Goal: Task Accomplishment & Management: Manage account settings

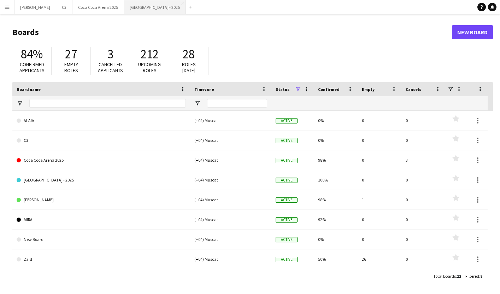
click at [124, 8] on button "[GEOGRAPHIC_DATA] - 2025 Close" at bounding box center [155, 7] width 62 height 14
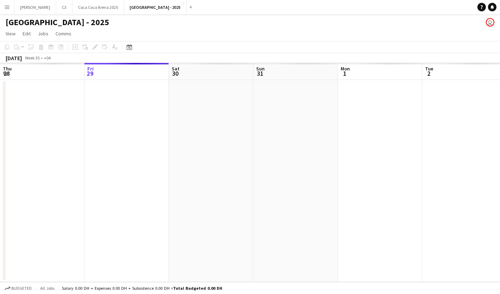
scroll to position [0, 177]
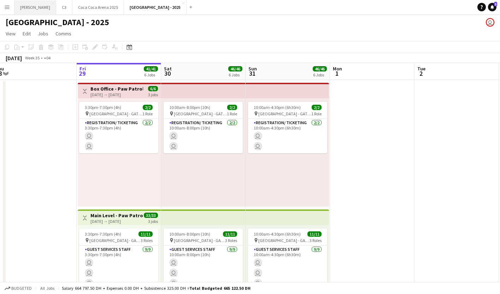
click at [23, 7] on button "[PERSON_NAME]" at bounding box center [35, 7] width 42 height 14
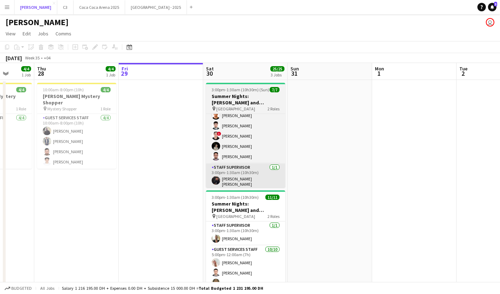
scroll to position [0, 230]
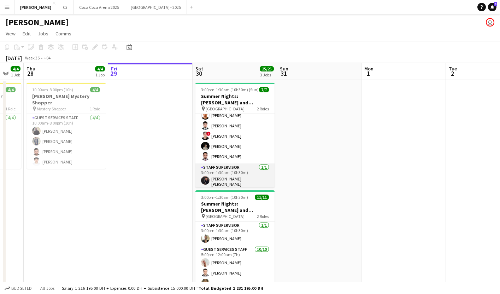
click at [239, 176] on app-card-role "Staff Supervisor [DATE] 3:00pm-1:30am (10h30m) [PERSON_NAME] [PERSON_NAME]" at bounding box center [234, 176] width 79 height 26
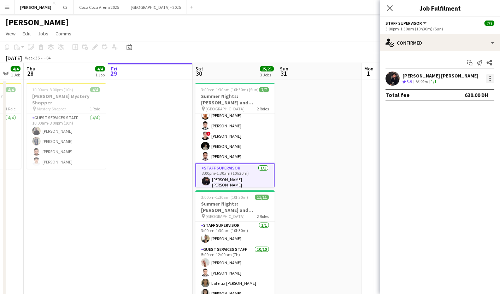
click at [487, 80] on div at bounding box center [490, 78] width 8 height 8
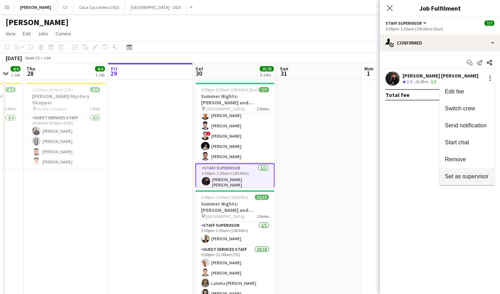
click at [460, 178] on span "Set as supervisor" at bounding box center [467, 176] width 44 height 6
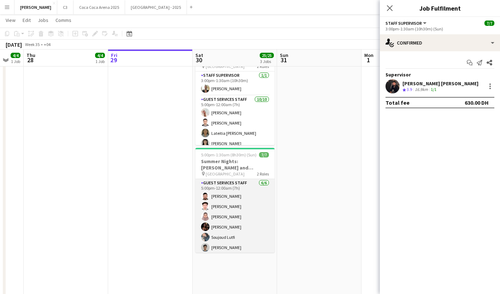
scroll to position [26, 0]
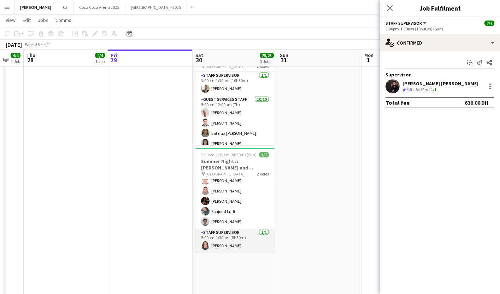
click at [242, 239] on app-card-role "Staff Supervisor [DATE] 5:00pm-1:30am (8h30m) [PERSON_NAME]" at bounding box center [234, 240] width 79 height 24
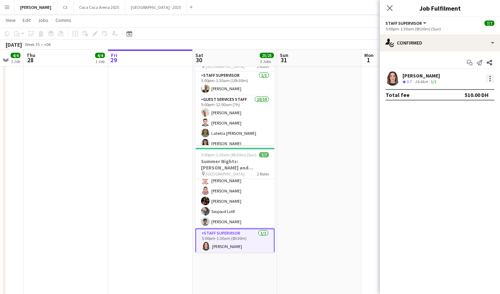
click at [490, 78] on div at bounding box center [490, 78] width 1 height 1
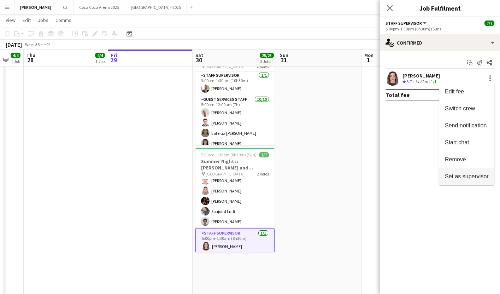
click at [457, 174] on span "Set as supervisor" at bounding box center [467, 176] width 44 height 6
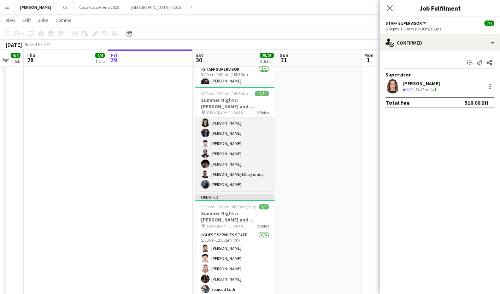
scroll to position [0, 0]
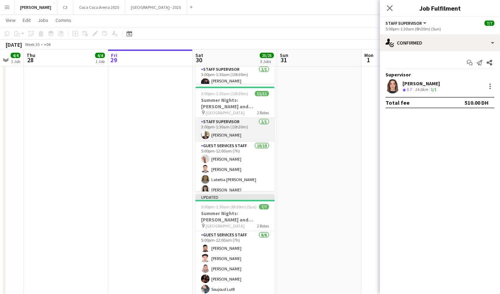
click at [245, 134] on app-card-role "Staff Supervisor [DATE] 3:00pm-1:30am (10h30m) [PERSON_NAME]" at bounding box center [234, 130] width 79 height 24
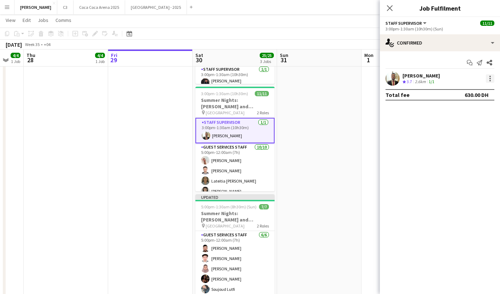
click at [492, 79] on div at bounding box center [490, 78] width 8 height 8
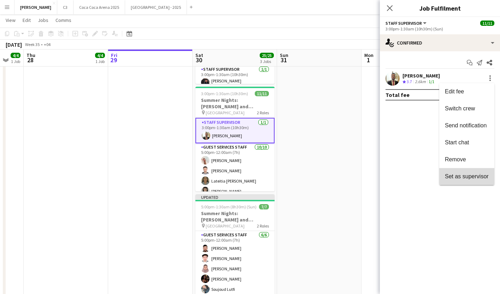
click at [458, 176] on span "Set as supervisor" at bounding box center [467, 176] width 44 height 6
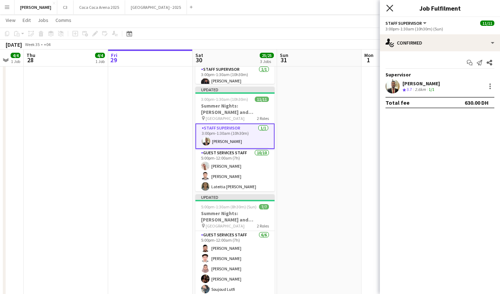
click at [391, 10] on icon at bounding box center [389, 8] width 7 height 7
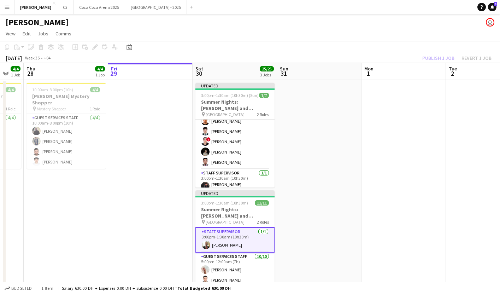
click at [443, 54] on div "Publish 1 job Revert 1 job" at bounding box center [457, 57] width 86 height 9
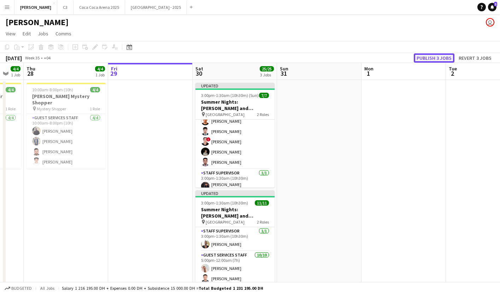
click at [439, 57] on button "Publish 3 jobs" at bounding box center [434, 57] width 41 height 9
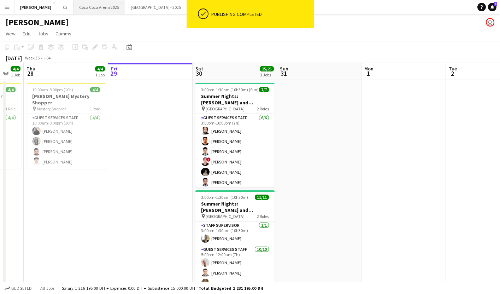
click at [75, 11] on button "[GEOGRAPHIC_DATA] 2025 Close" at bounding box center [100, 7] width 52 height 14
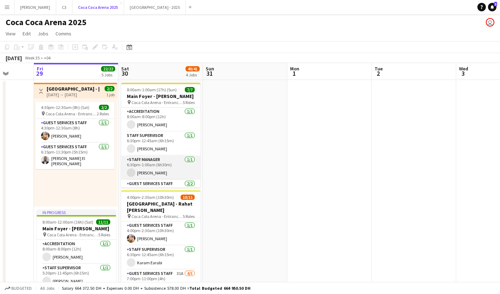
scroll to position [19, 0]
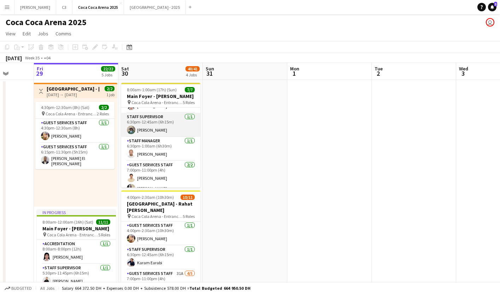
click at [173, 135] on app-card-role "Staff Supervisor [DATE] 6:30pm-12:45am (6h15m) [PERSON_NAME]" at bounding box center [160, 125] width 79 height 24
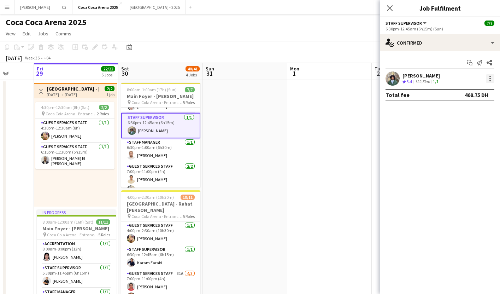
click at [492, 80] on div at bounding box center [490, 78] width 8 height 8
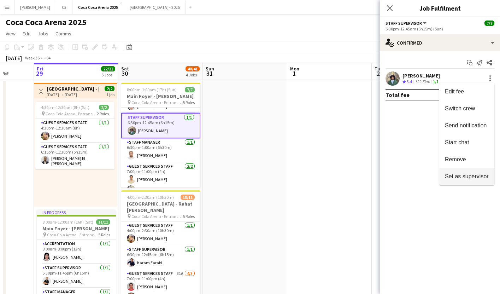
click at [457, 172] on button "Set as supervisor" at bounding box center [466, 176] width 55 height 17
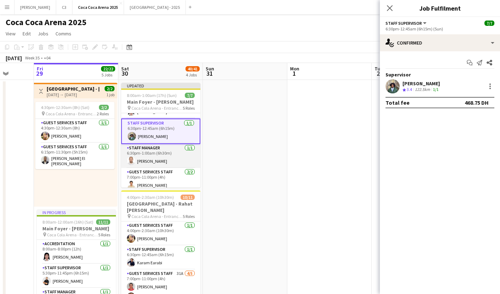
click at [154, 168] on app-card-role "Staff Manager [DATE] 6:30pm-1:00am (6h30m) [PERSON_NAME]" at bounding box center [160, 156] width 79 height 24
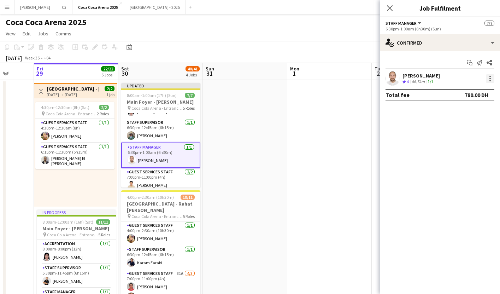
click at [490, 79] on div at bounding box center [490, 78] width 1 height 1
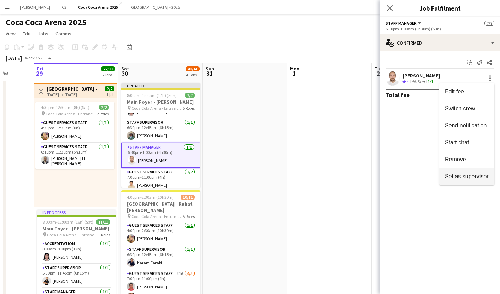
click at [452, 176] on span "Set as supervisor" at bounding box center [467, 176] width 44 height 6
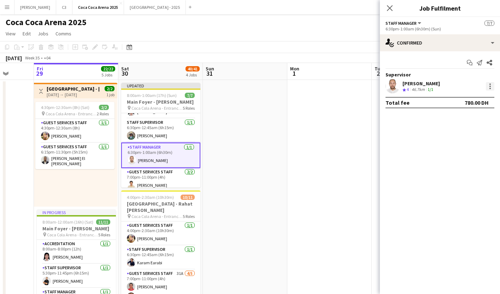
click at [491, 88] on div at bounding box center [490, 86] width 8 height 8
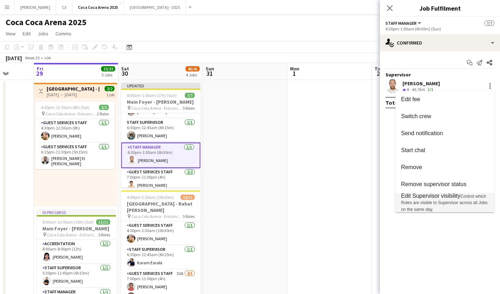
click at [436, 203] on span "Control which Roles are visible to Supervisor across all Jobs on the same day." at bounding box center [444, 203] width 87 height 18
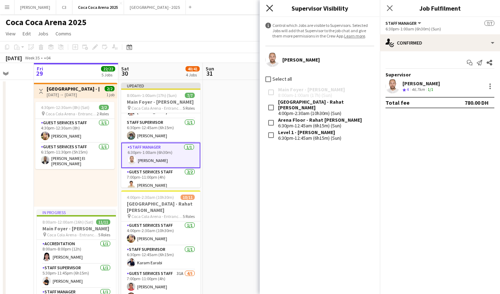
click at [270, 7] on icon at bounding box center [269, 8] width 7 height 7
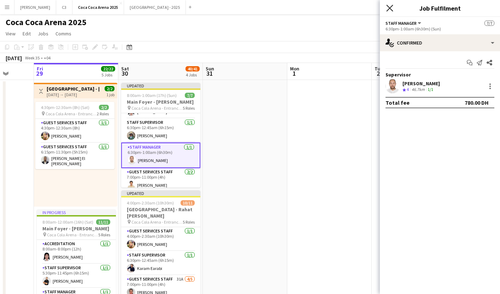
click at [390, 10] on icon "Close pop-in" at bounding box center [389, 8] width 7 height 7
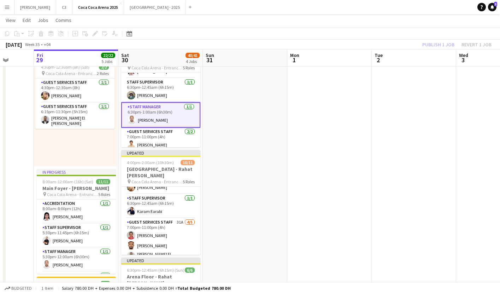
scroll to position [0, 0]
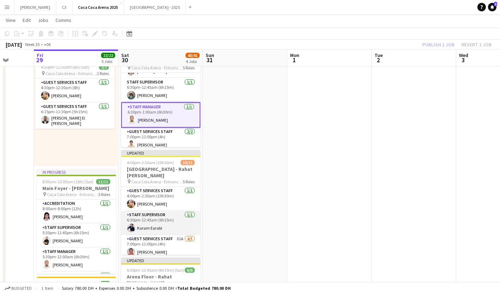
click at [167, 224] on app-card-role "Staff Supervisor [DATE] 6:30pm-12:45am (6h15m) Karam Earabi" at bounding box center [160, 223] width 79 height 24
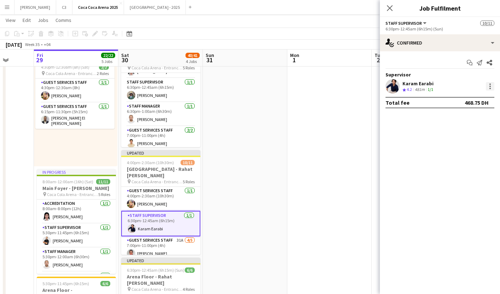
click at [489, 87] on div at bounding box center [490, 86] width 8 height 8
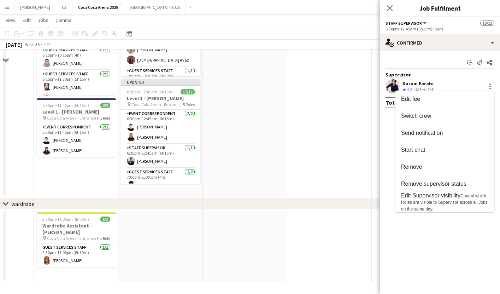
scroll to position [201, 0]
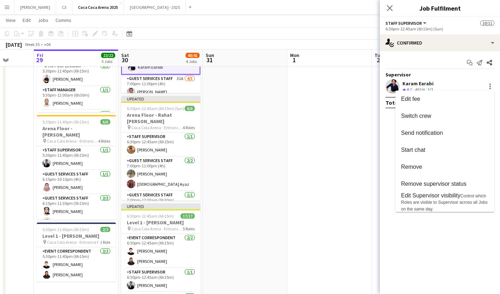
click at [166, 169] on div at bounding box center [250, 147] width 500 height 294
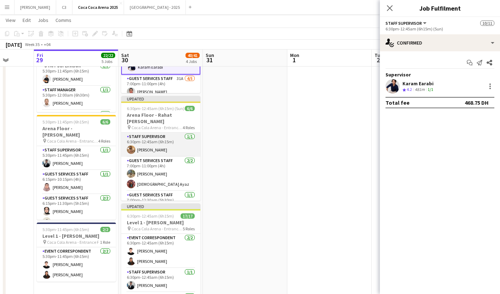
click at [164, 147] on app-card-role "Staff Supervisor [DATE] 6:30pm-12:45am (6h15m) [PERSON_NAME]" at bounding box center [160, 145] width 79 height 24
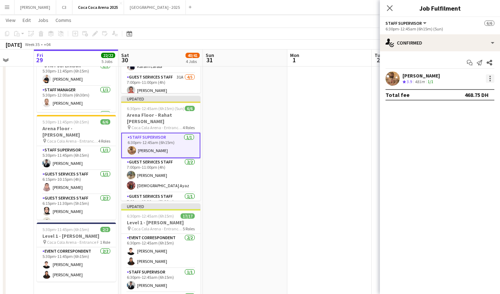
click at [493, 79] on div at bounding box center [490, 78] width 8 height 8
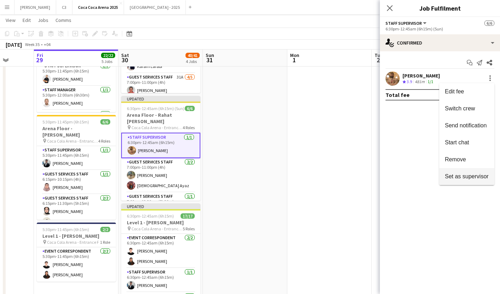
click at [452, 175] on span "Set as supervisor" at bounding box center [467, 176] width 44 height 6
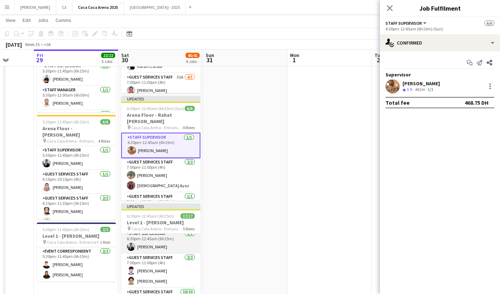
click at [172, 243] on app-card-role "Staff Supervisor [DATE] 6:30pm-12:45am (6h15m) [PERSON_NAME]" at bounding box center [160, 241] width 79 height 24
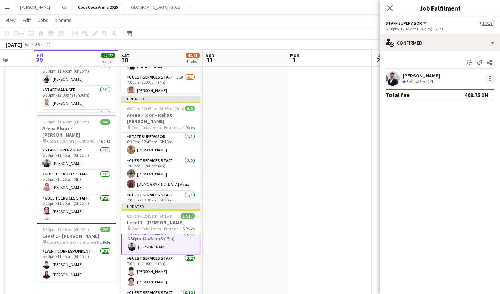
click at [489, 79] on div at bounding box center [490, 78] width 8 height 8
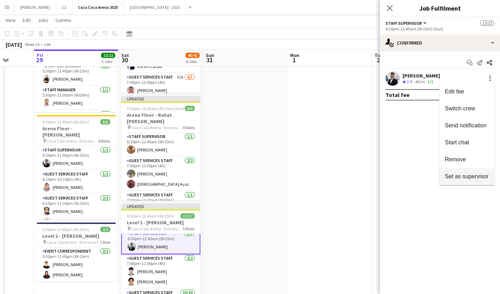
click at [462, 173] on span "Set as supervisor" at bounding box center [467, 176] width 44 height 6
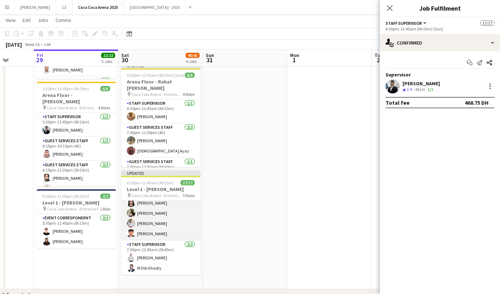
scroll to position [235, 0]
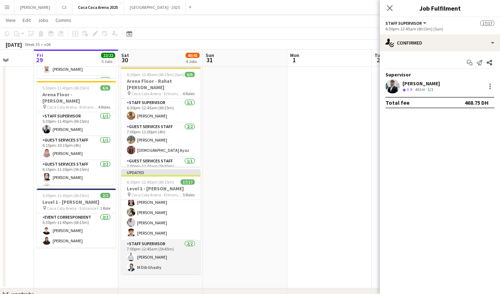
click at [175, 253] on app-card-role "Staff Supervisor [DATE] 7:00pm-12:45am (5h45m) [PERSON_NAME] M Dib Ghadry" at bounding box center [160, 257] width 79 height 34
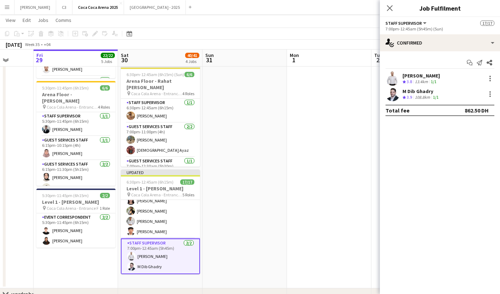
scroll to position [169, 0]
click at [491, 77] on div at bounding box center [490, 78] width 8 height 8
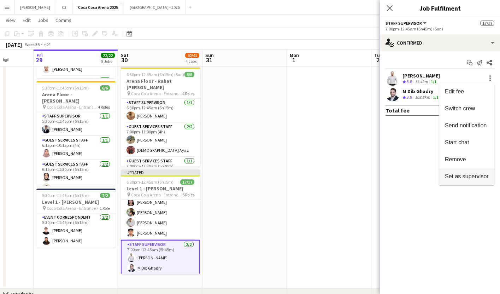
click at [455, 177] on span "Set as supervisor" at bounding box center [467, 176] width 44 height 6
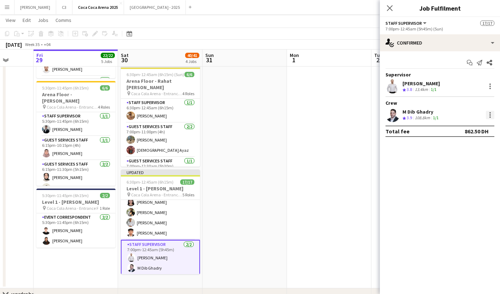
click at [490, 116] on div at bounding box center [490, 116] width 1 height 1
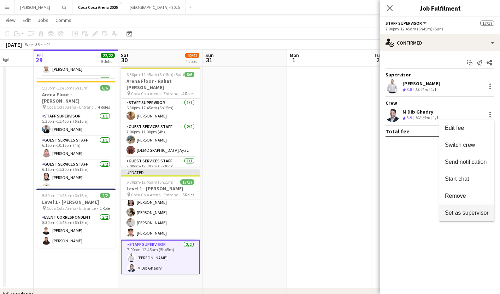
click at [451, 210] on span "Set as supervisor" at bounding box center [467, 212] width 44 height 6
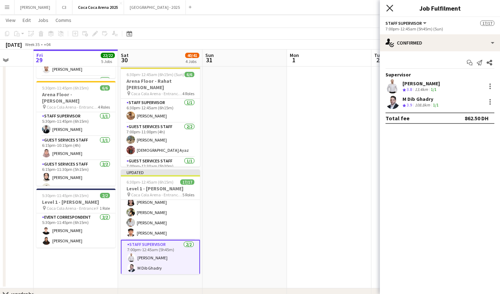
click at [388, 8] on icon "Close pop-in" at bounding box center [389, 8] width 7 height 7
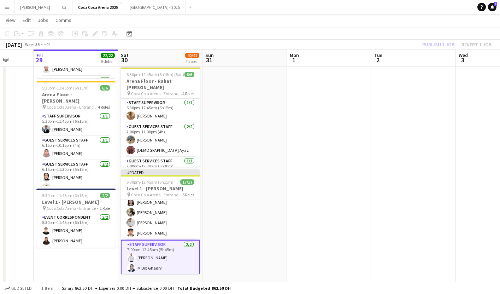
click at [441, 43] on div "Publish 1 job Revert 1 job" at bounding box center [457, 44] width 86 height 9
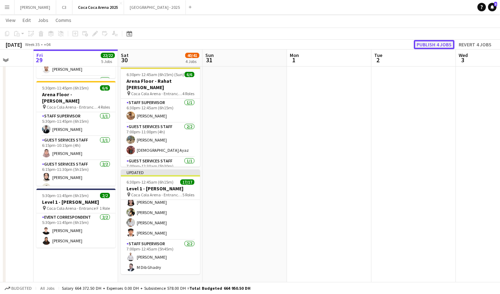
click at [437, 43] on button "Publish 4 jobs" at bounding box center [434, 44] width 41 height 9
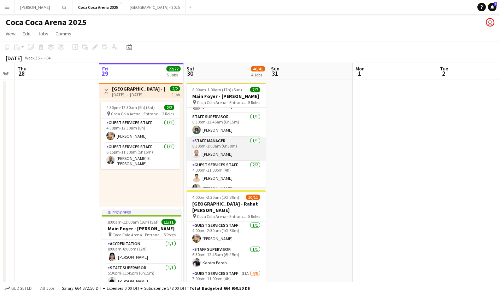
scroll to position [0, 239]
